Goal: Navigation & Orientation: Find specific page/section

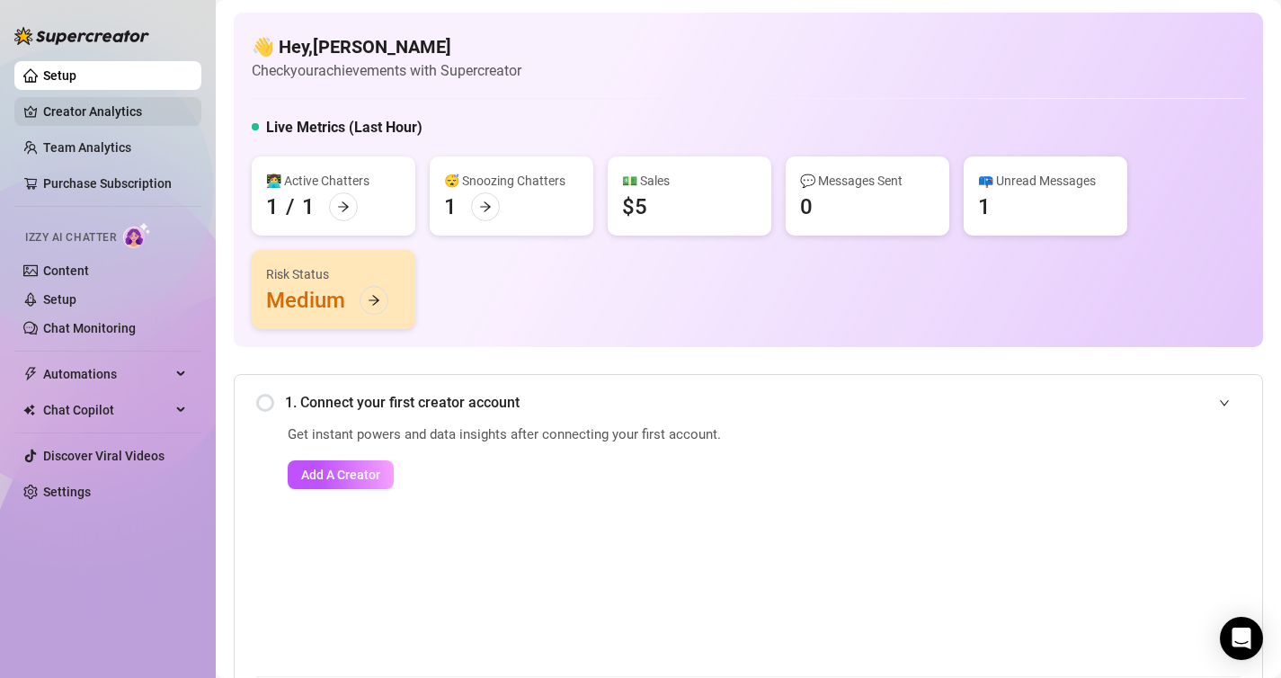
click at [102, 106] on link "Creator Analytics" at bounding box center [115, 111] width 144 height 29
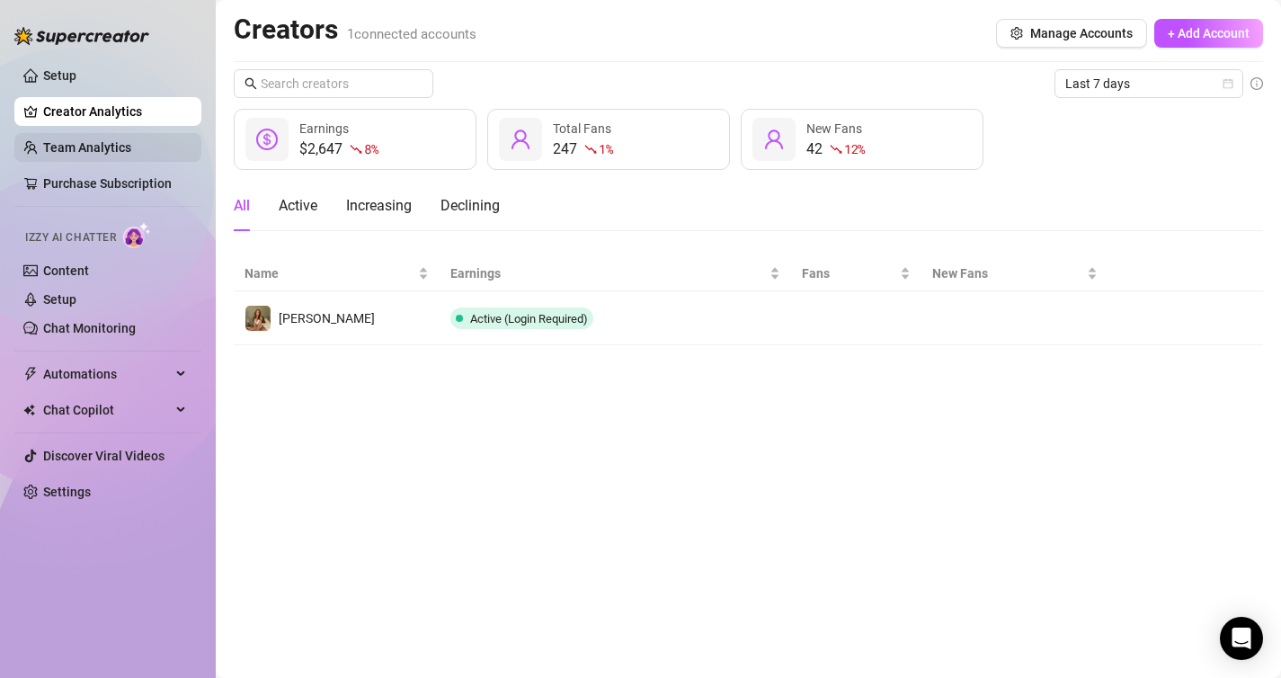
click at [126, 147] on link "Team Analytics" at bounding box center [87, 147] width 88 height 14
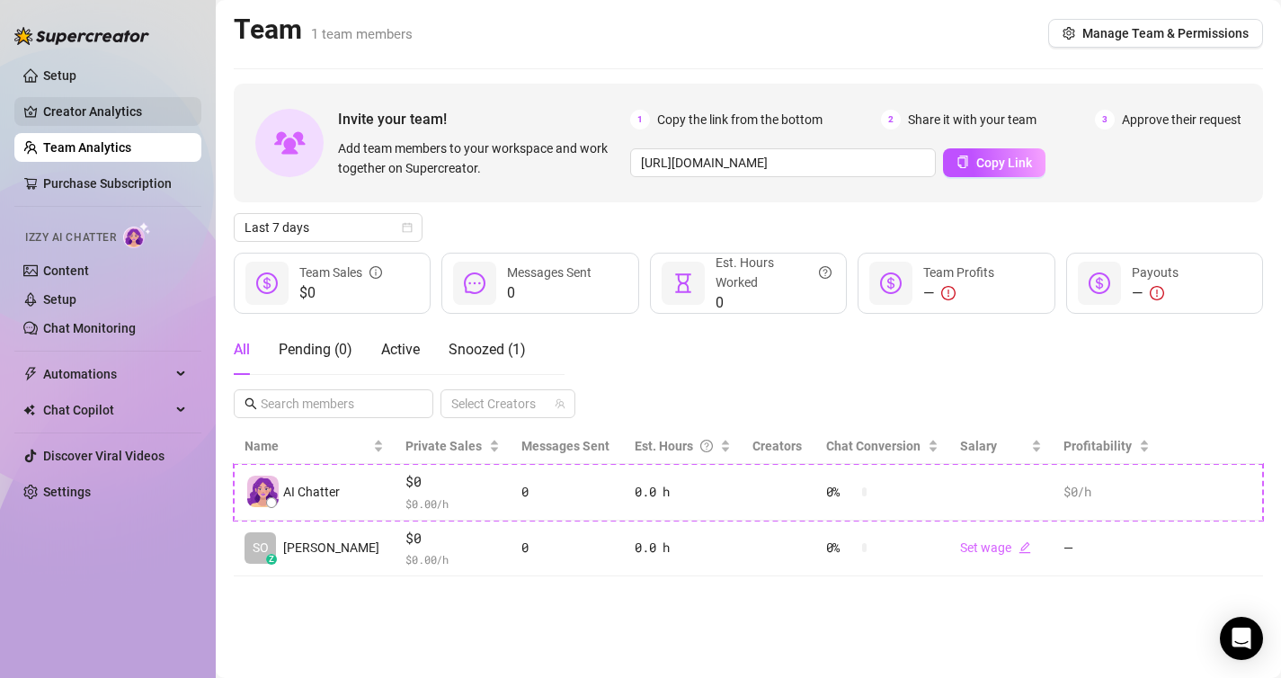
click at [122, 117] on link "Creator Analytics" at bounding box center [115, 111] width 144 height 29
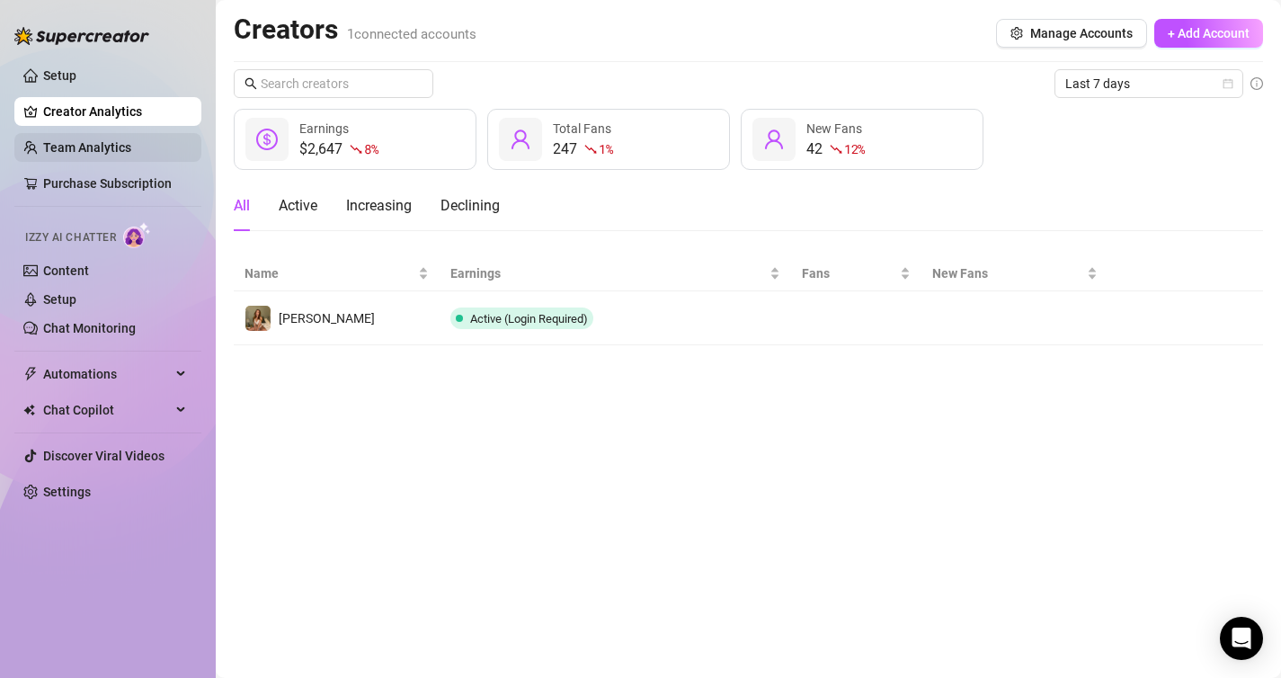
click at [115, 148] on link "Team Analytics" at bounding box center [87, 147] width 88 height 14
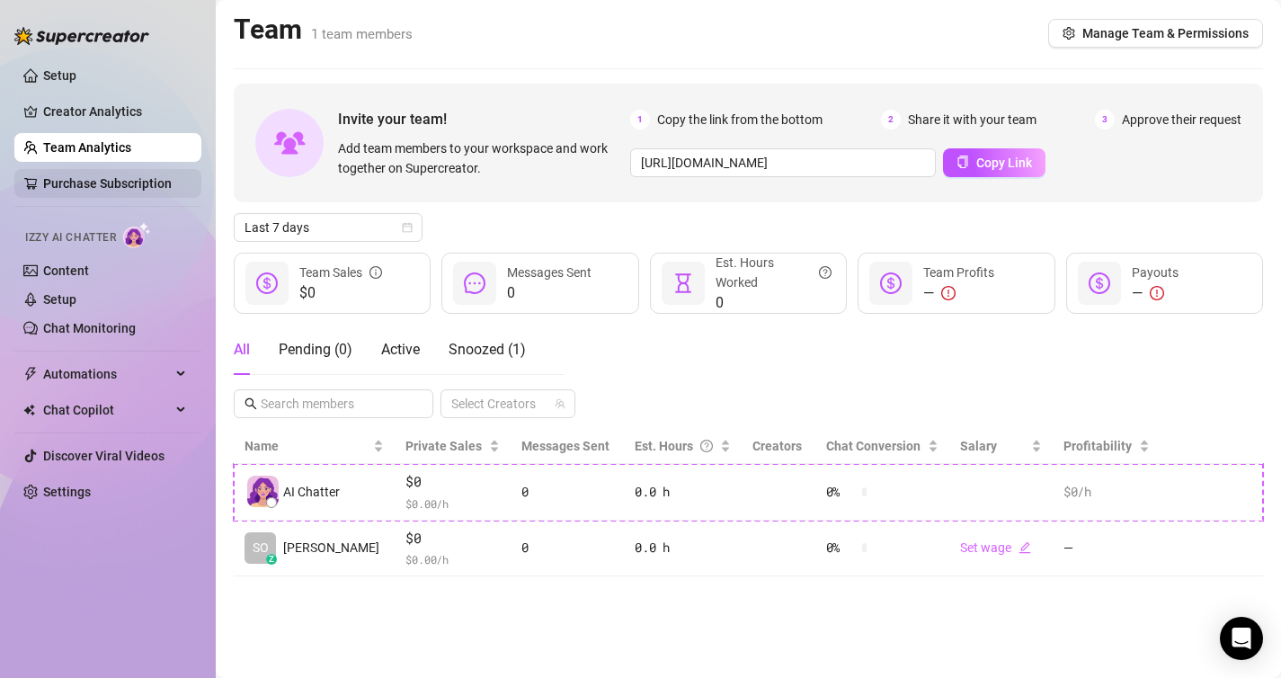
click at [109, 180] on link "Purchase Subscription" at bounding box center [107, 183] width 129 height 14
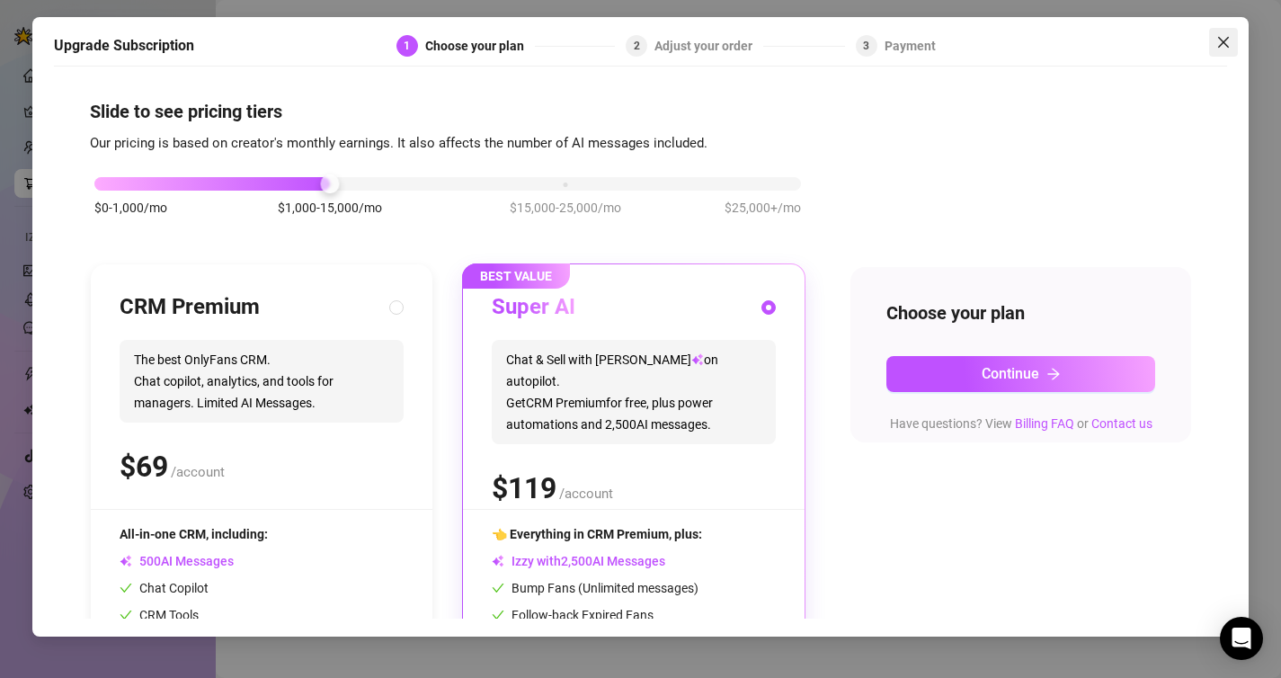
click at [1227, 37] on icon "close" at bounding box center [1223, 42] width 11 height 11
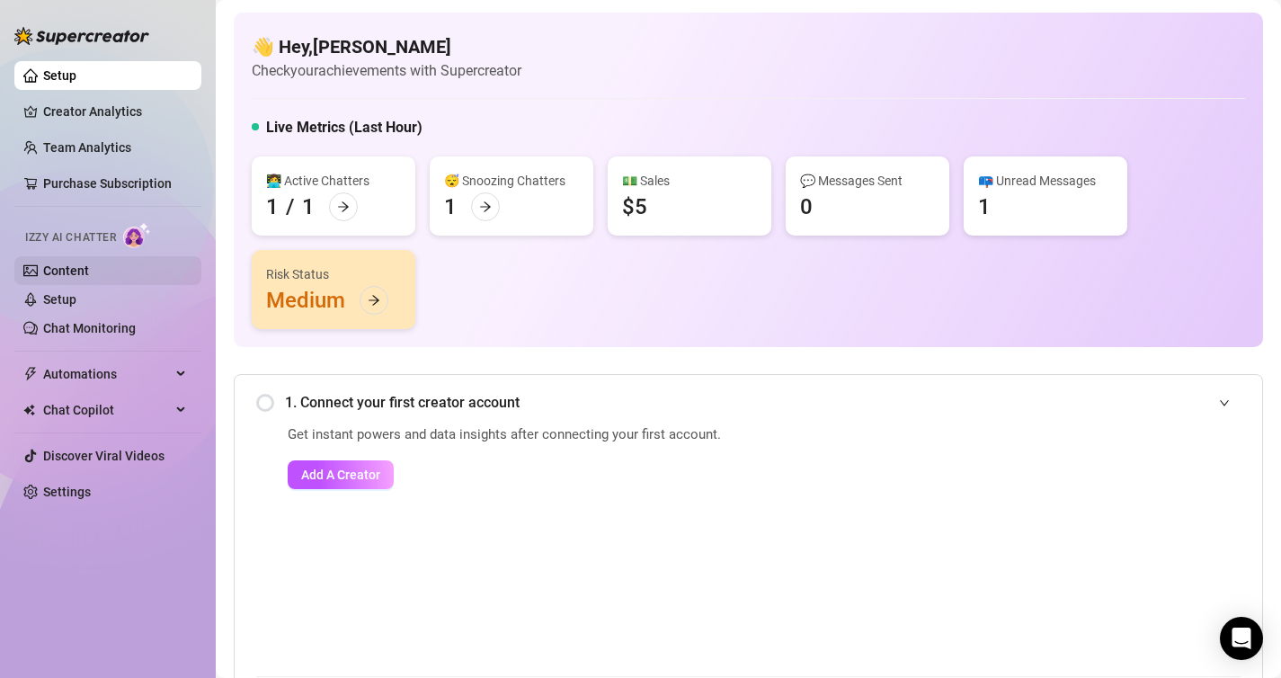
click at [89, 269] on link "Content" at bounding box center [66, 270] width 46 height 14
